Goal: Task Accomplishment & Management: Complete application form

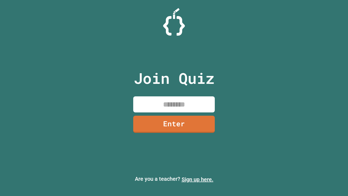
click at [197, 179] on link "Sign up here." at bounding box center [198, 179] width 32 height 7
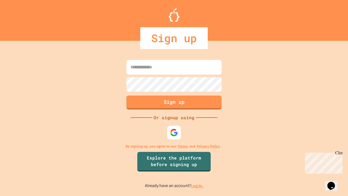
click at [197, 185] on link "Log in." at bounding box center [197, 186] width 12 height 6
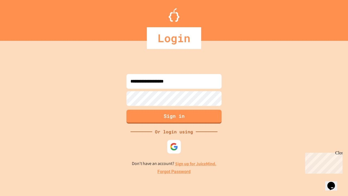
type input "**********"
